Goal: Information Seeking & Learning: Learn about a topic

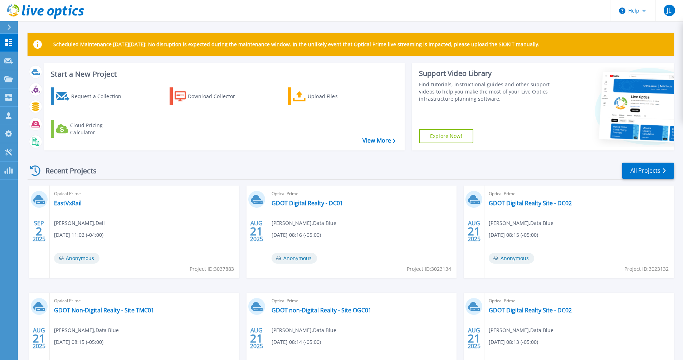
click at [177, 167] on div "Recent Projects All Projects" at bounding box center [351, 171] width 647 height 18
click at [25, 80] on p "Projects" at bounding box center [28, 79] width 19 height 19
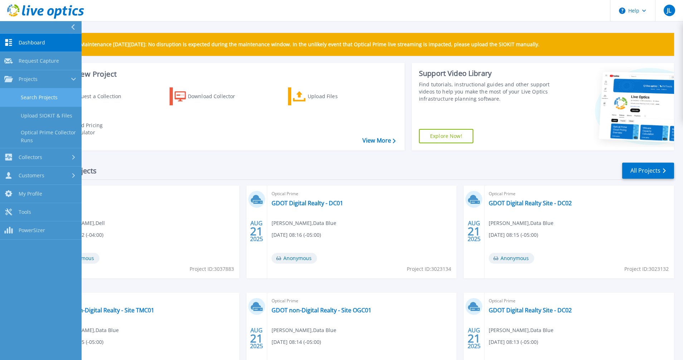
click at [38, 92] on link "Search Projects" at bounding box center [41, 97] width 82 height 18
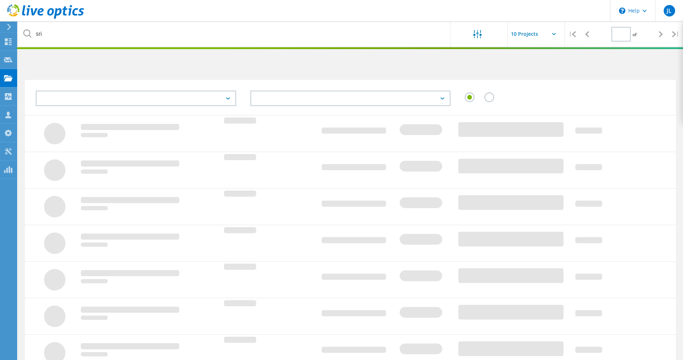
type input "1"
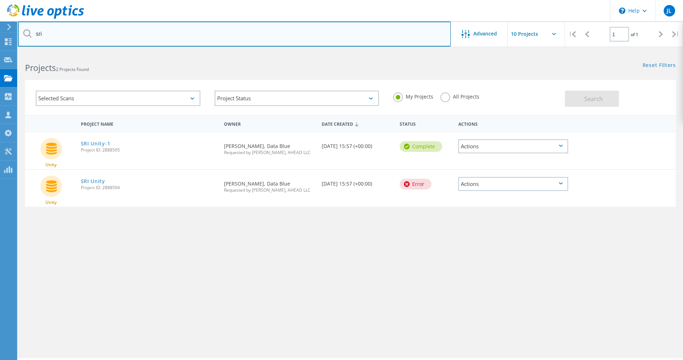
click at [81, 36] on input "sri" at bounding box center [234, 33] width 433 height 25
type input "beasley"
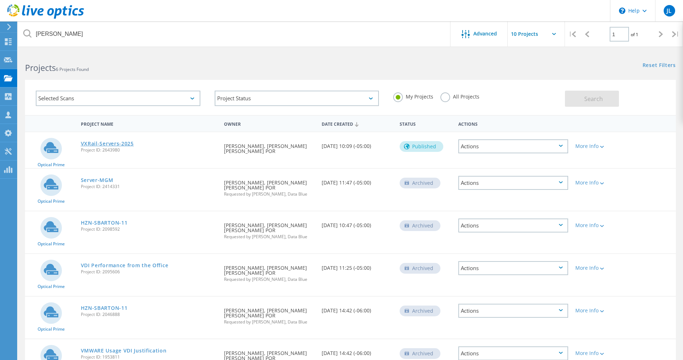
click at [117, 142] on link "VXRail-Servers-2025" at bounding box center [107, 143] width 53 height 5
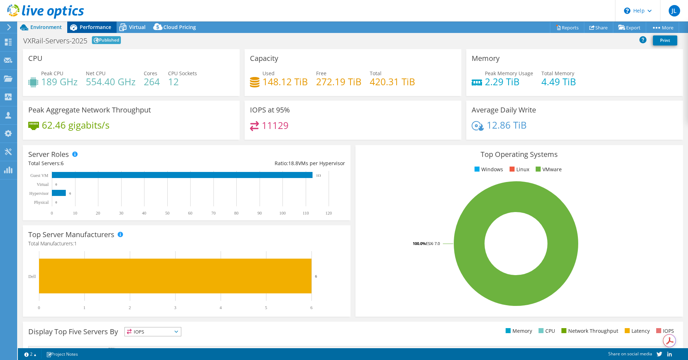
click at [83, 28] on span "Performance" at bounding box center [95, 27] width 31 height 7
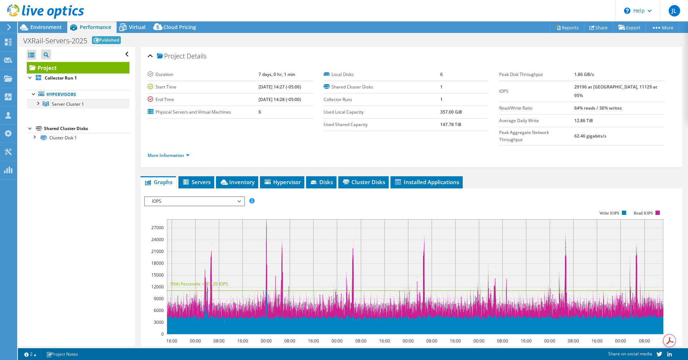
click at [38, 102] on div at bounding box center [37, 102] width 7 height 7
click at [39, 108] on link "Server Cluster 1" at bounding box center [78, 103] width 103 height 9
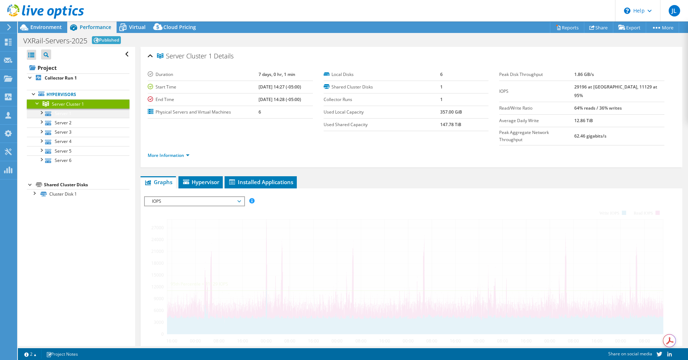
click at [45, 117] on link "Server 1" at bounding box center [78, 112] width 103 height 9
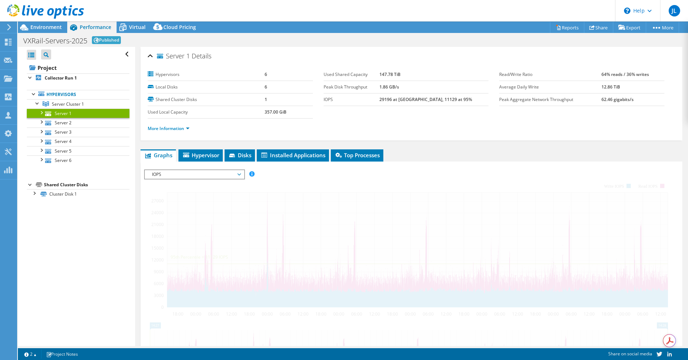
click at [41, 113] on div at bounding box center [41, 111] width 7 height 7
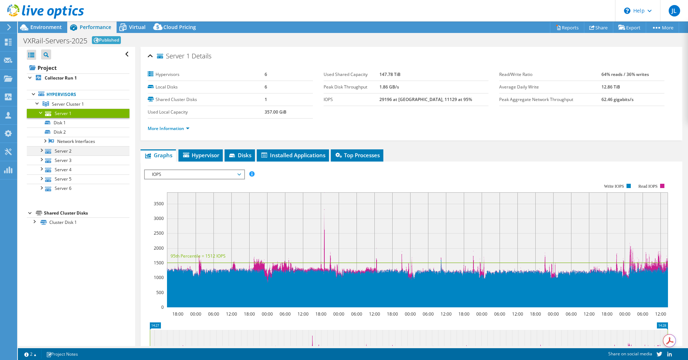
click at [41, 125] on ul "Server 1 Disk 1 Disk 2" at bounding box center [78, 150] width 103 height 84
click at [43, 148] on div at bounding box center [41, 149] width 7 height 7
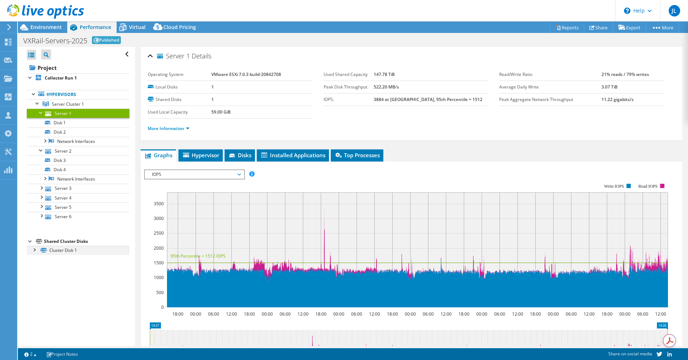
click at [36, 252] on div at bounding box center [33, 248] width 7 height 7
click at [580, 35] on div "VXRail-Servers-2025 Published Print" at bounding box center [353, 40] width 671 height 13
click at [590, 27] on use at bounding box center [592, 27] width 5 height 5
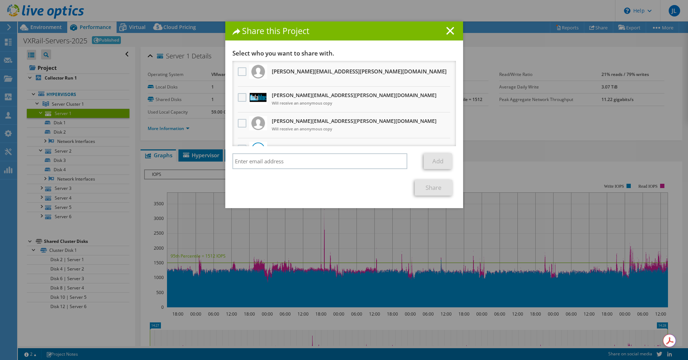
click at [238, 96] on label at bounding box center [243, 97] width 10 height 9
click at [0, 0] on input "checkbox" at bounding box center [0, 0] width 0 height 0
click at [239, 123] on label at bounding box center [243, 123] width 10 height 9
click at [0, 0] on input "checkbox" at bounding box center [0, 0] width 0 height 0
click at [238, 99] on label at bounding box center [243, 97] width 10 height 9
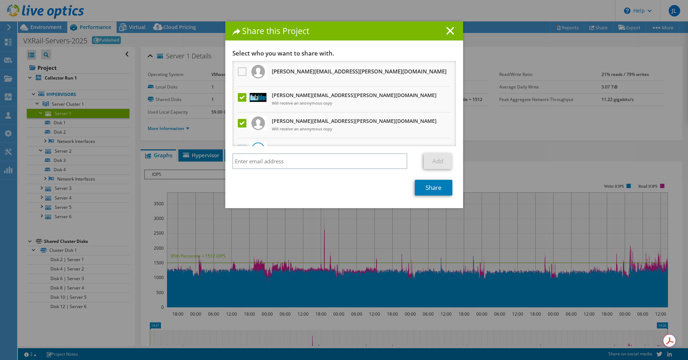
click at [0, 0] on input "checkbox" at bounding box center [0, 0] width 0 height 0
click at [433, 190] on link "Share" at bounding box center [434, 188] width 38 height 16
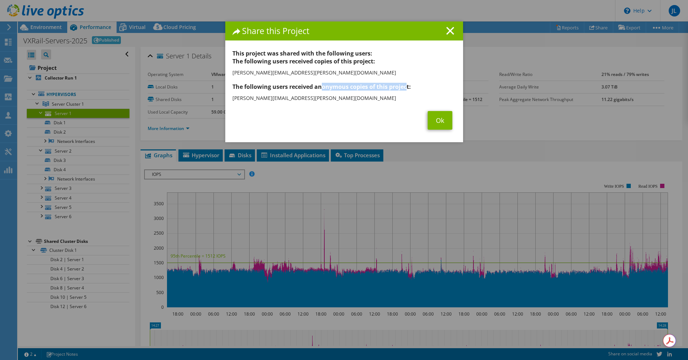
drag, startPoint x: 364, startPoint y: 86, endPoint x: 403, endPoint y: 86, distance: 38.6
click at [403, 86] on h3 "The following users received anonymous copies of this project:" at bounding box center [345, 87] width 224 height 8
click at [451, 29] on icon at bounding box center [451, 31] width 8 height 8
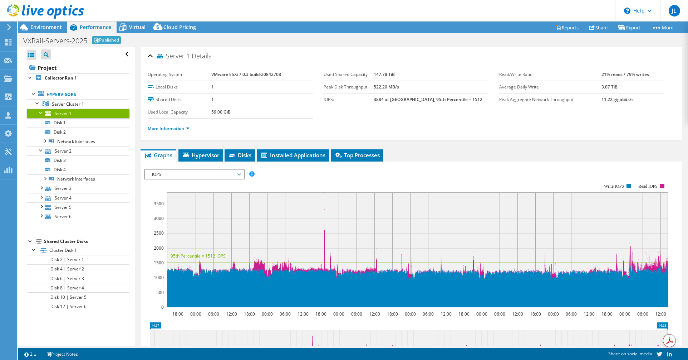
click at [36, 11] on icon at bounding box center [45, 11] width 77 height 15
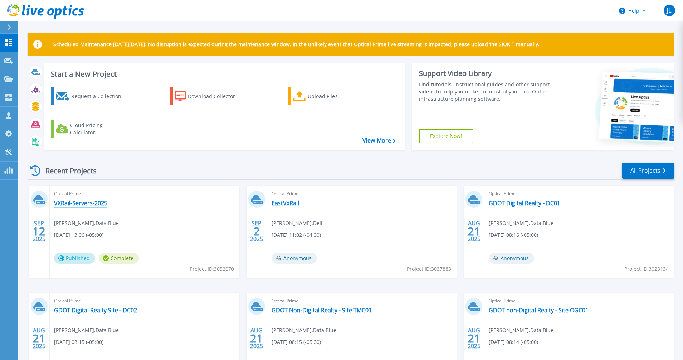
click at [82, 202] on link "VXRail-Servers-2025" at bounding box center [80, 202] width 53 height 7
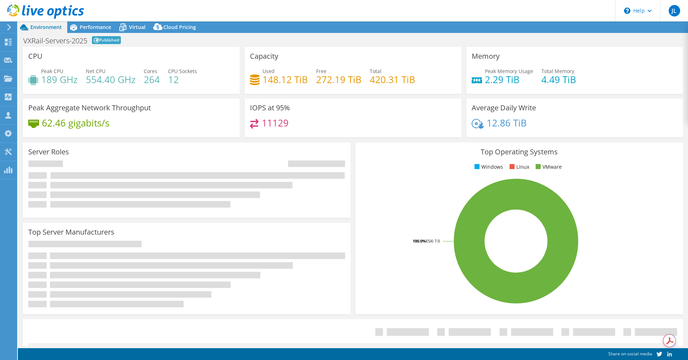
select select "USD"
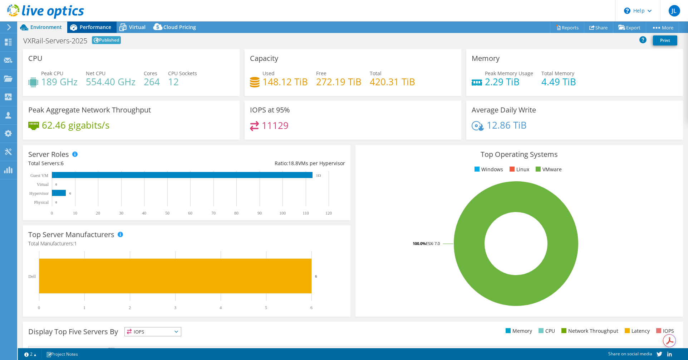
click at [87, 30] on span "Performance" at bounding box center [95, 27] width 31 height 7
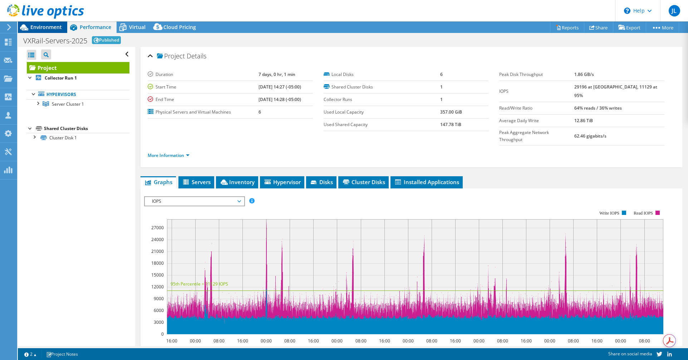
click at [39, 30] on span "Environment" at bounding box center [45, 27] width 31 height 7
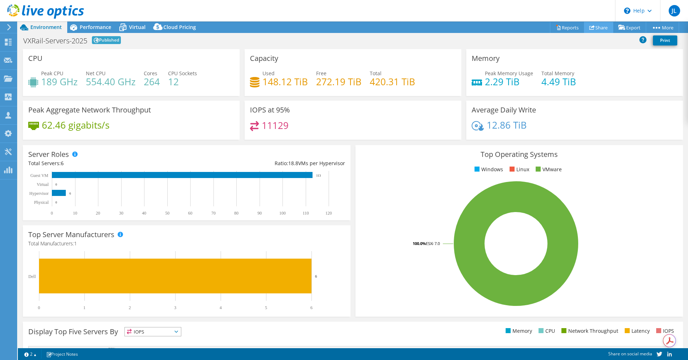
click at [605, 29] on link "Share" at bounding box center [598, 27] width 29 height 11
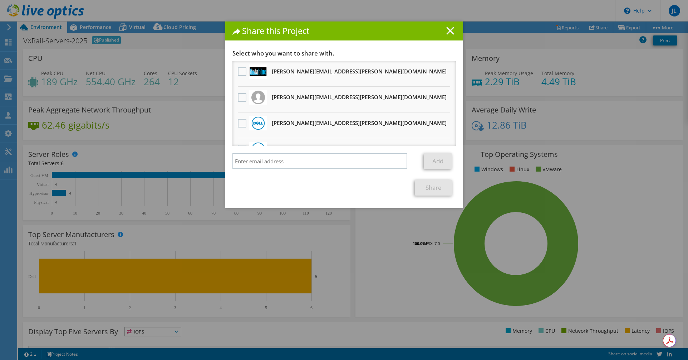
click at [447, 27] on icon at bounding box center [451, 31] width 8 height 8
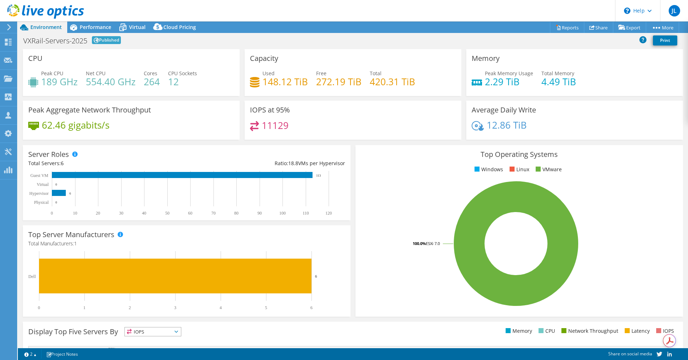
click at [181, 40] on div "VXRail-Servers-2025 Published Print" at bounding box center [353, 40] width 671 height 13
click at [143, 9] on header "JL Channel Partner John Lyons john.lyons@ahead.com Data Blue My Profile Log Out…" at bounding box center [344, 10] width 688 height 21
click at [29, 28] on icon at bounding box center [24, 27] width 13 height 13
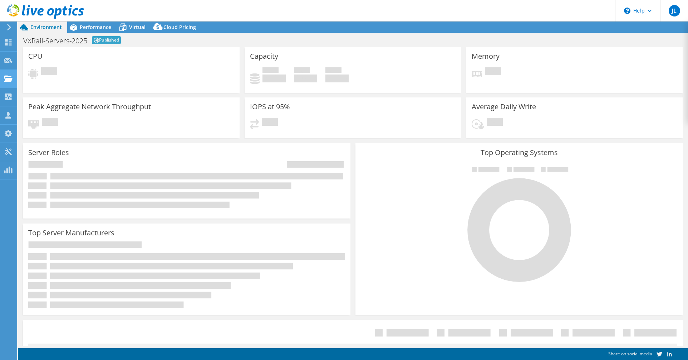
select select "USD"
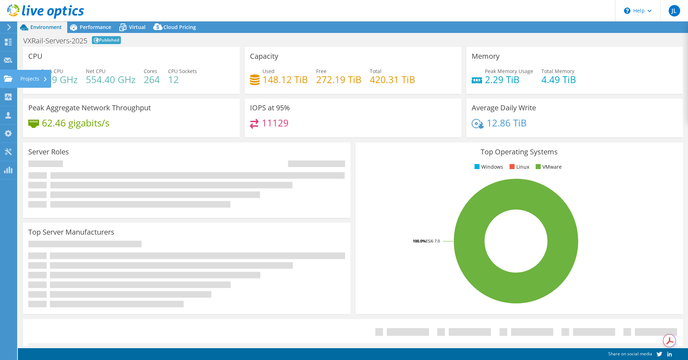
click at [10, 81] on use at bounding box center [8, 78] width 9 height 6
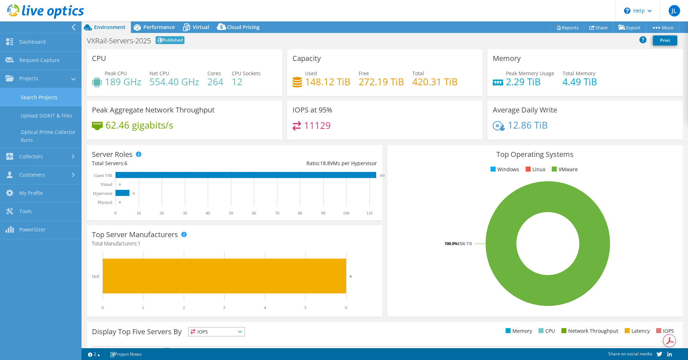
click at [56, 103] on link "Search Projects" at bounding box center [41, 97] width 82 height 18
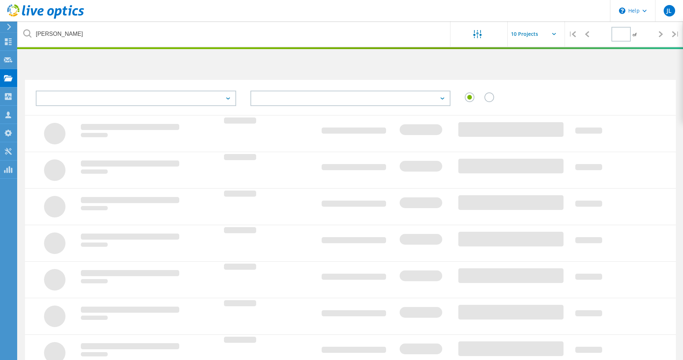
type input "1"
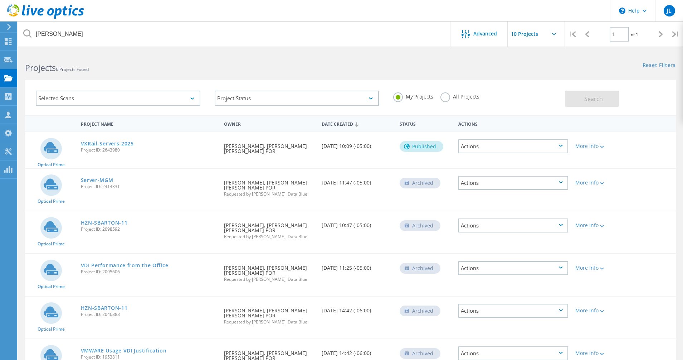
click at [118, 143] on link "VXRail-Servers-2025" at bounding box center [107, 143] width 53 height 5
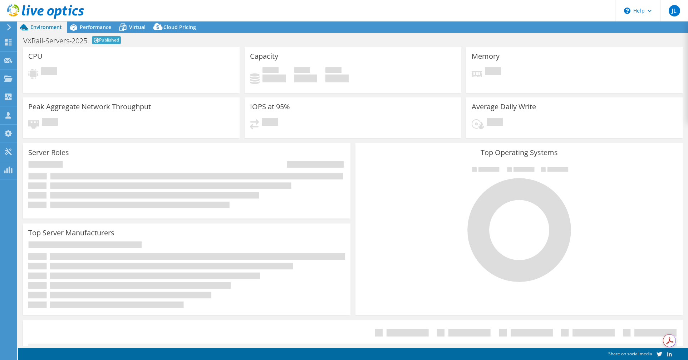
select select "USD"
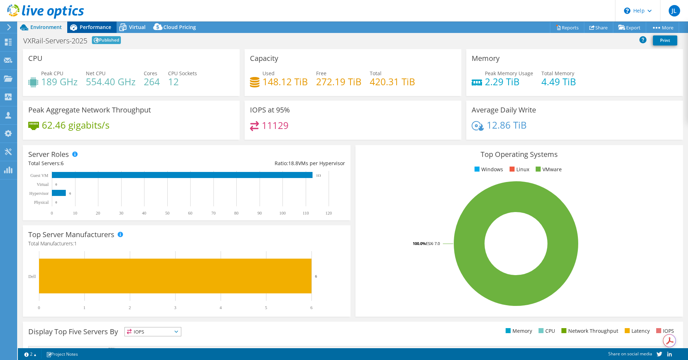
click at [83, 27] on span "Performance" at bounding box center [95, 27] width 31 height 7
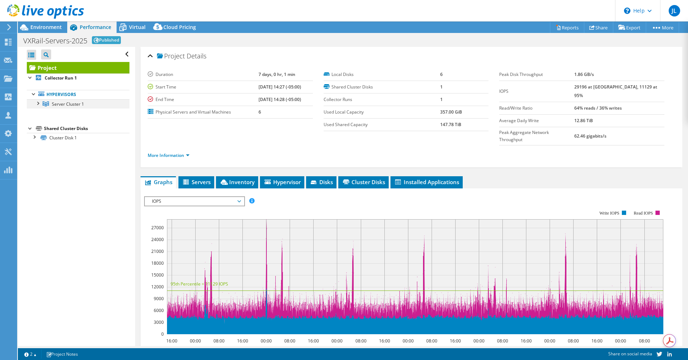
click at [34, 101] on div at bounding box center [37, 102] width 7 height 7
click at [26, 9] on icon at bounding box center [45, 11] width 77 height 15
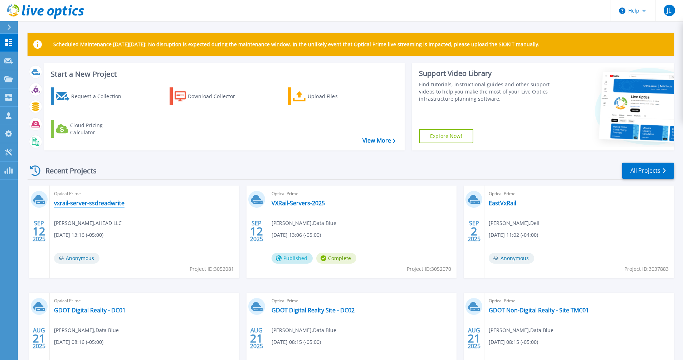
click at [102, 203] on link "vxrail-server-ssdreadwrite" at bounding box center [89, 202] width 70 height 7
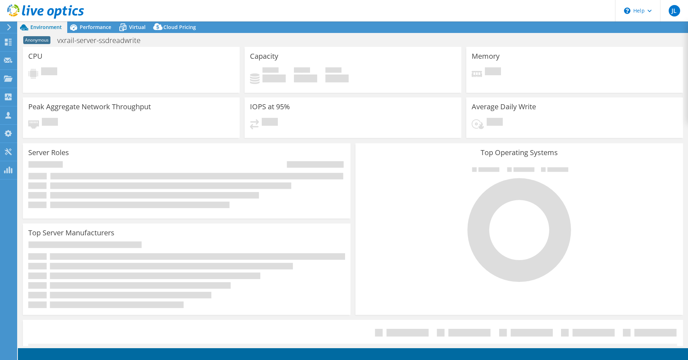
select select "USD"
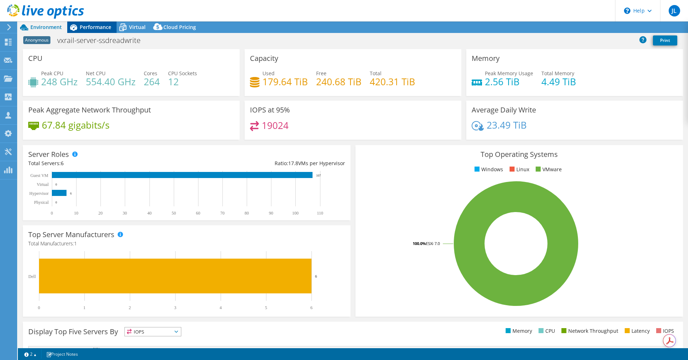
click at [88, 23] on div "Performance" at bounding box center [91, 26] width 49 height 11
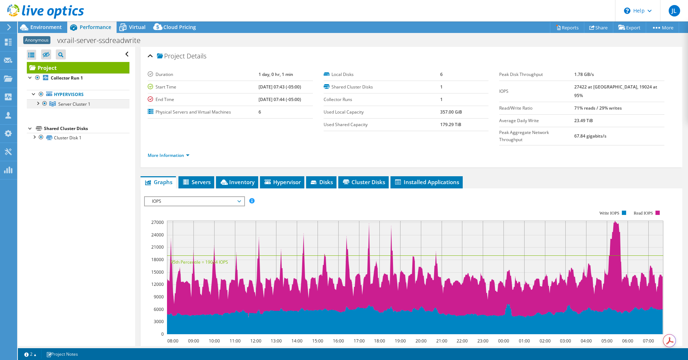
click at [37, 104] on div at bounding box center [37, 102] width 7 height 7
click at [239, 197] on span "IOPS" at bounding box center [194, 201] width 92 height 9
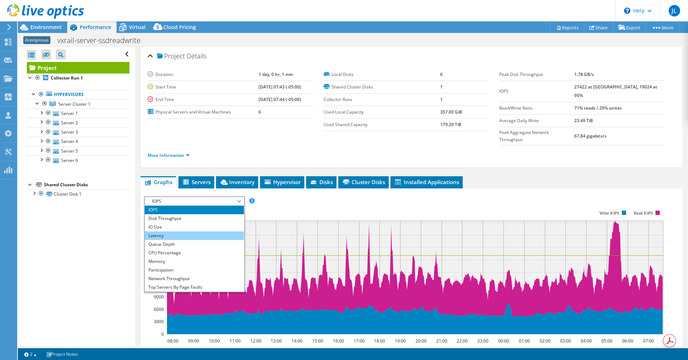
click at [200, 231] on li "Latency" at bounding box center [194, 235] width 99 height 9
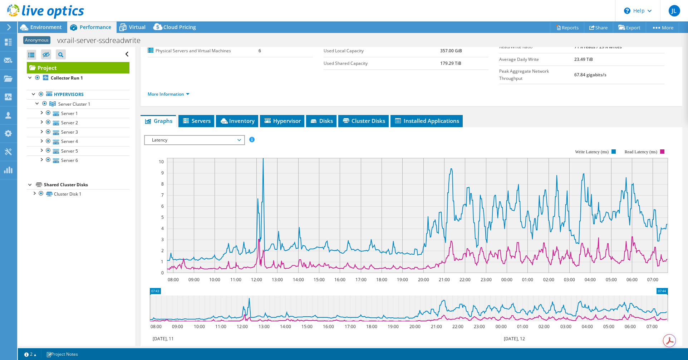
scroll to position [72, 0]
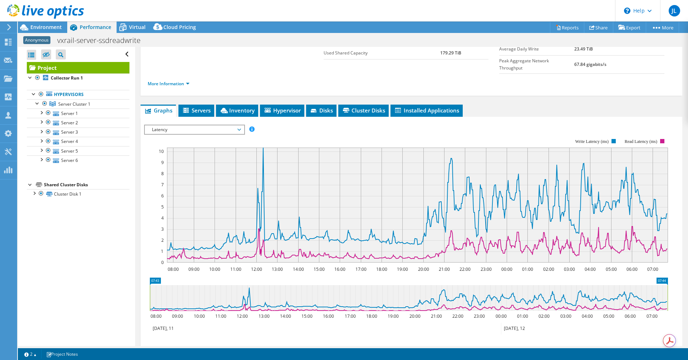
click at [203, 125] on span "Latency" at bounding box center [194, 129] width 92 height 9
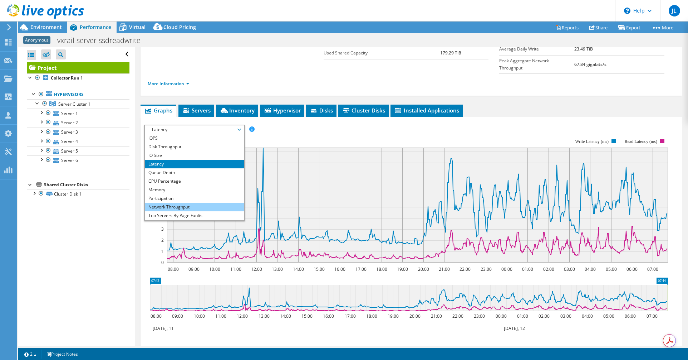
click at [205, 203] on li "Network Throughput" at bounding box center [194, 207] width 99 height 9
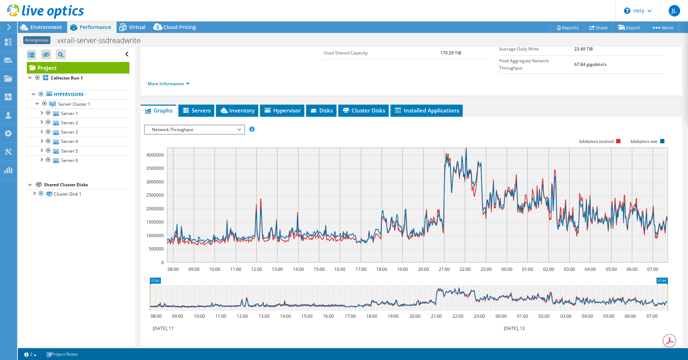
click at [241, 125] on span "Network Throughput" at bounding box center [194, 129] width 99 height 9
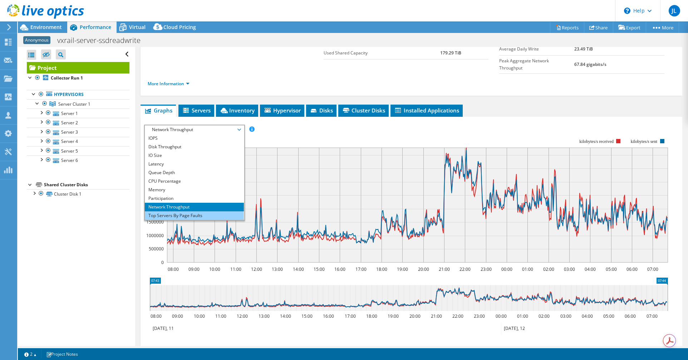
click at [195, 211] on li "Top Servers By Page Faults" at bounding box center [194, 215] width 99 height 9
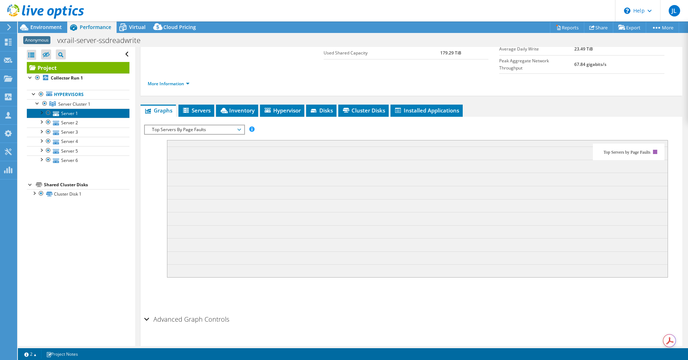
click at [64, 115] on link "Server 1" at bounding box center [78, 112] width 103 height 9
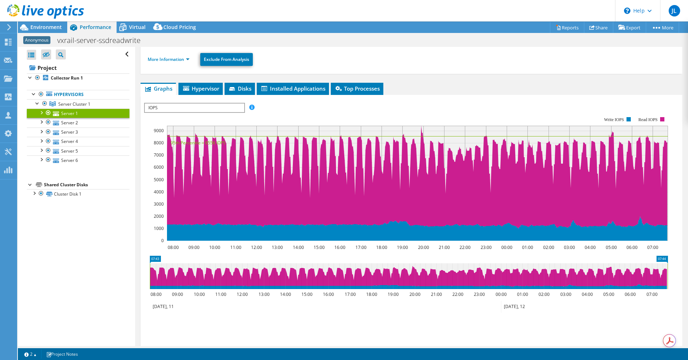
click at [169, 106] on span "IOPS" at bounding box center [194, 107] width 99 height 9
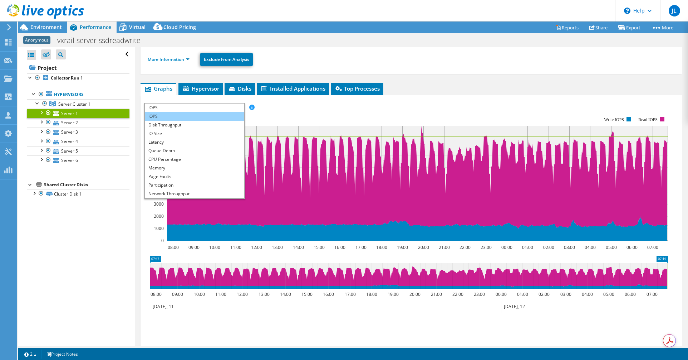
click at [167, 118] on li "IOPS" at bounding box center [194, 116] width 99 height 9
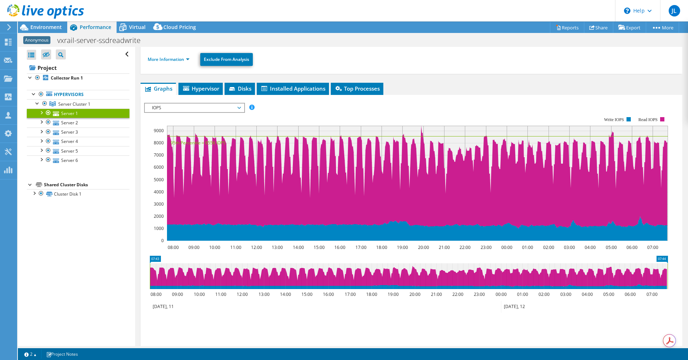
click at [167, 106] on span "IOPS" at bounding box center [194, 107] width 92 height 9
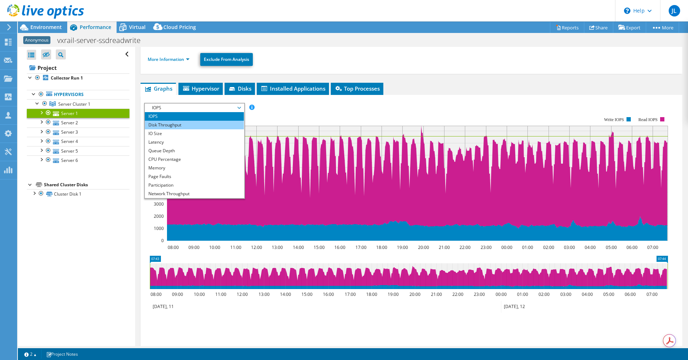
click at [170, 121] on li "Disk Throughput" at bounding box center [194, 125] width 99 height 9
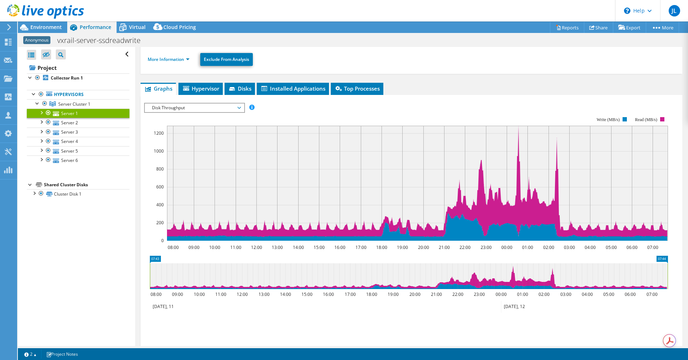
click at [242, 106] on span "Disk Throughput" at bounding box center [194, 107] width 99 height 9
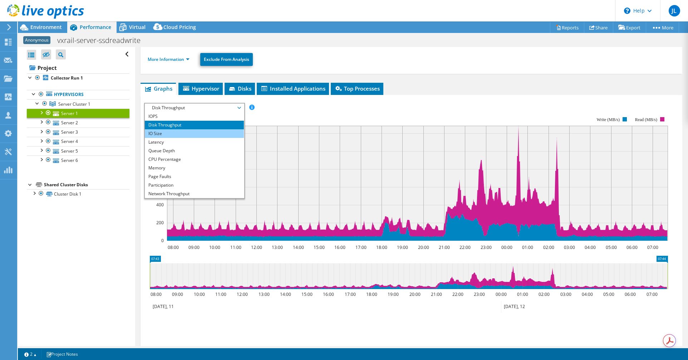
click at [222, 136] on li "IO Size" at bounding box center [194, 133] width 99 height 9
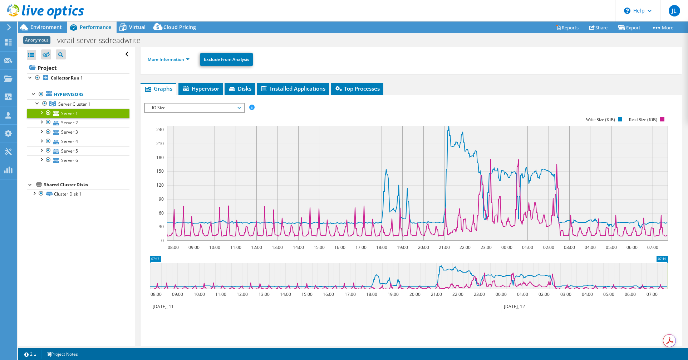
click at [237, 107] on span "IO Size" at bounding box center [194, 107] width 92 height 9
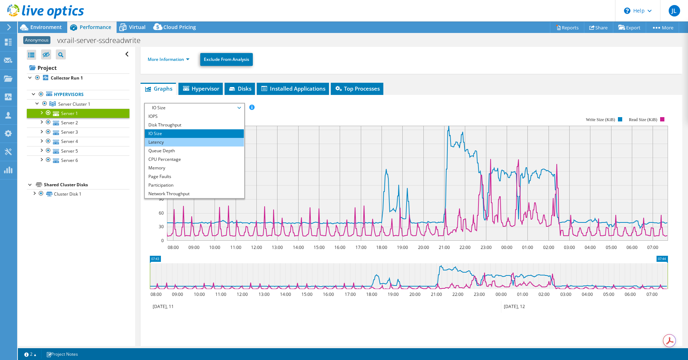
click at [195, 138] on li "Latency" at bounding box center [194, 142] width 99 height 9
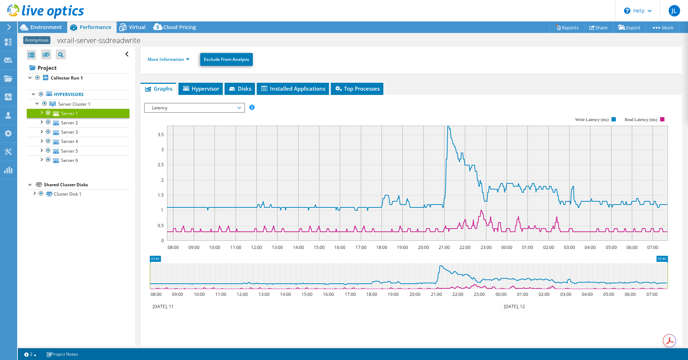
click at [232, 109] on span "Latency" at bounding box center [194, 107] width 92 height 9
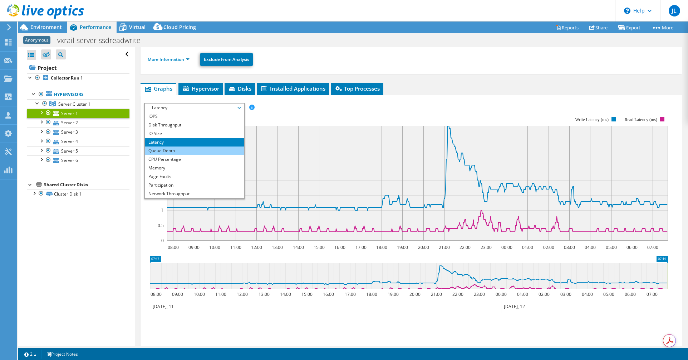
click at [201, 152] on li "Queue Depth" at bounding box center [194, 150] width 99 height 9
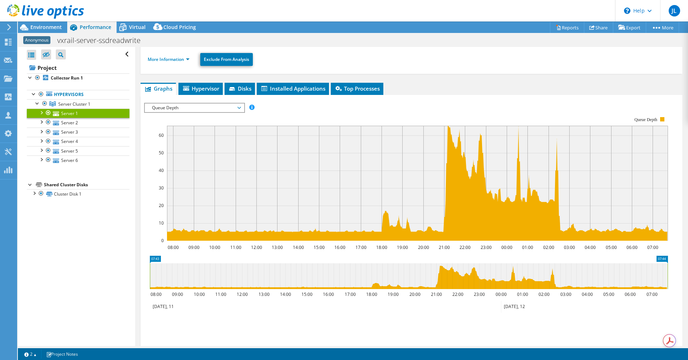
click at [40, 9] on use at bounding box center [45, 11] width 77 height 14
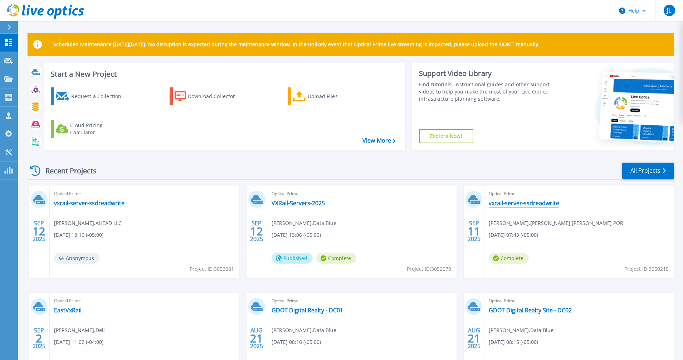
click at [544, 201] on link "vxrail-server-ssdreadwrite" at bounding box center [524, 202] width 70 height 7
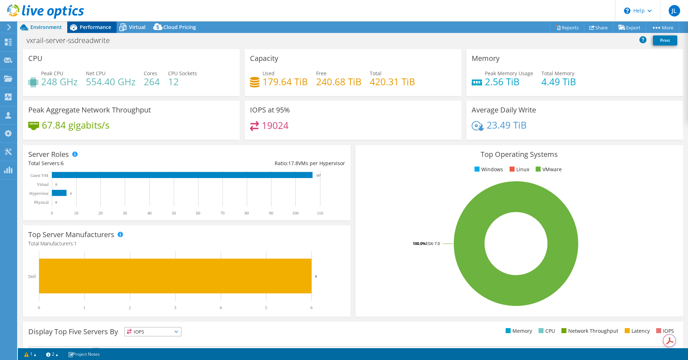
click at [98, 28] on span "Performance" at bounding box center [95, 27] width 31 height 7
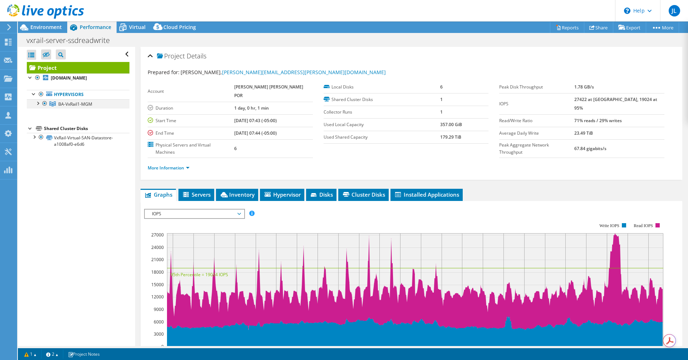
click at [38, 104] on div at bounding box center [37, 102] width 7 height 7
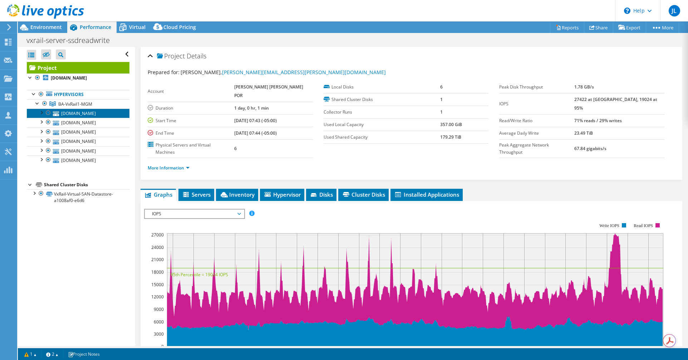
click at [73, 113] on link "[DOMAIN_NAME]" at bounding box center [78, 112] width 103 height 9
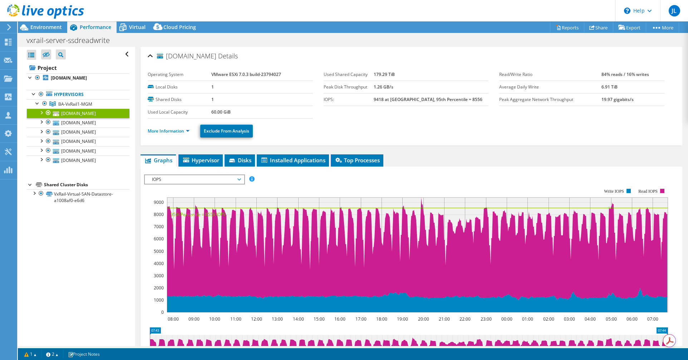
click at [240, 177] on span "IOPS" at bounding box center [194, 179] width 92 height 9
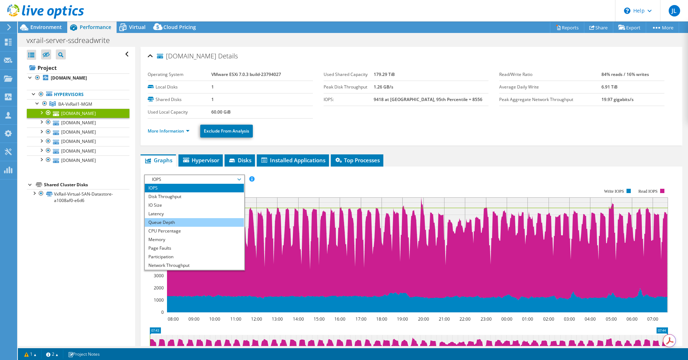
click at [219, 222] on li "Queue Depth" at bounding box center [194, 222] width 99 height 9
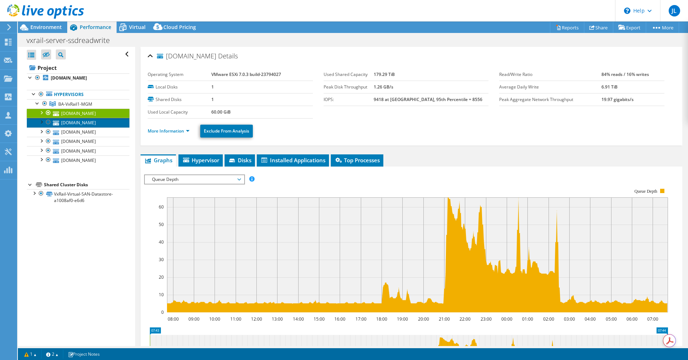
click at [69, 121] on link "[DOMAIN_NAME]" at bounding box center [78, 122] width 103 height 9
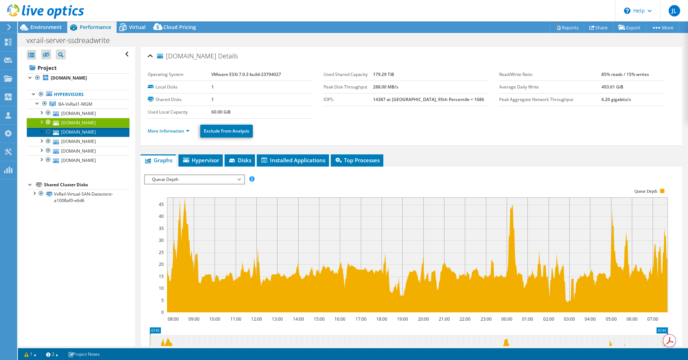
click at [74, 129] on link "[DOMAIN_NAME]" at bounding box center [78, 131] width 103 height 9
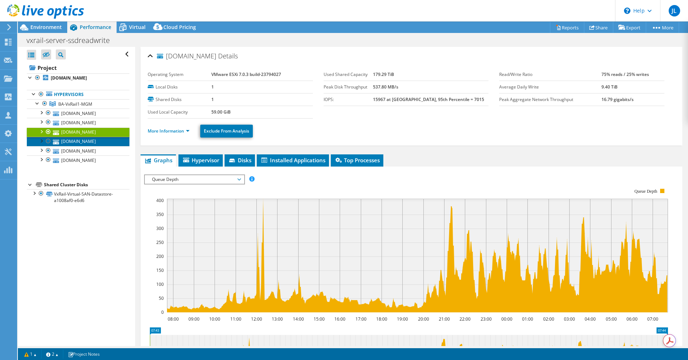
click at [78, 140] on link "[DOMAIN_NAME]" at bounding box center [78, 141] width 103 height 9
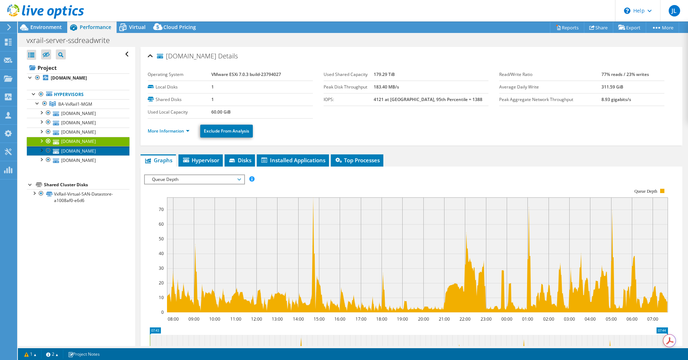
click at [83, 148] on link "[DOMAIN_NAME]" at bounding box center [78, 150] width 103 height 9
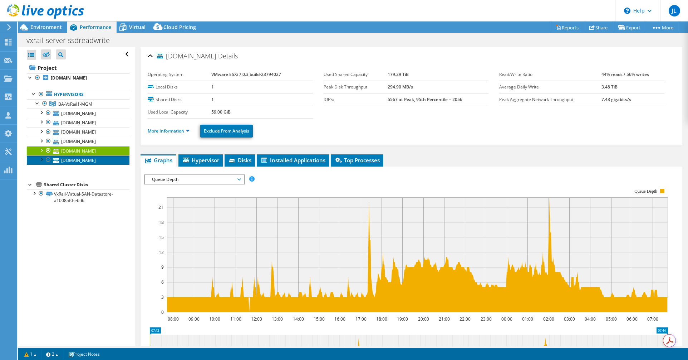
click at [89, 159] on link "[DOMAIN_NAME]" at bounding box center [78, 159] width 103 height 9
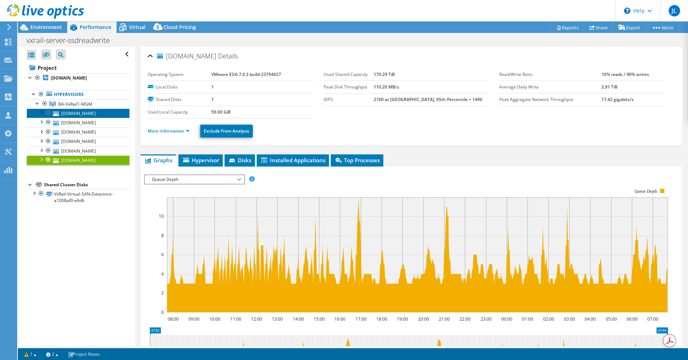
click at [79, 108] on link "[DOMAIN_NAME]" at bounding box center [78, 112] width 103 height 9
